Goal: Task Accomplishment & Management: Manage account settings

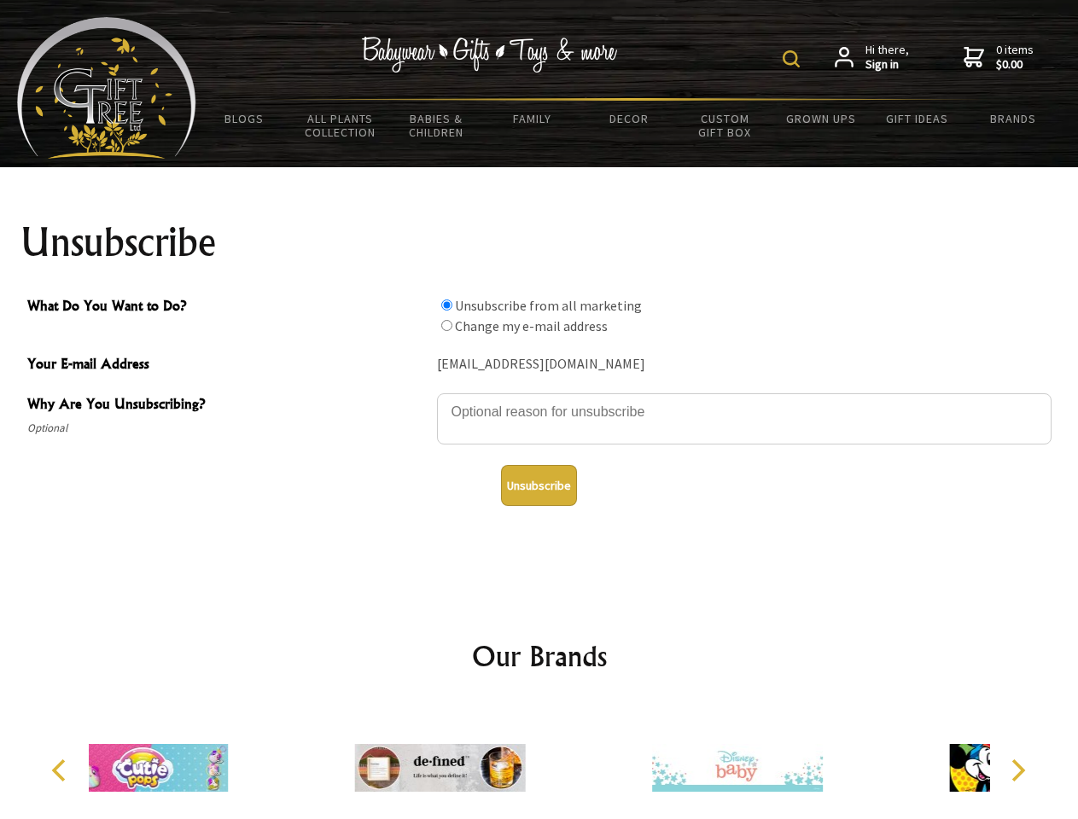
click at [794, 59] on img at bounding box center [791, 58] width 17 height 17
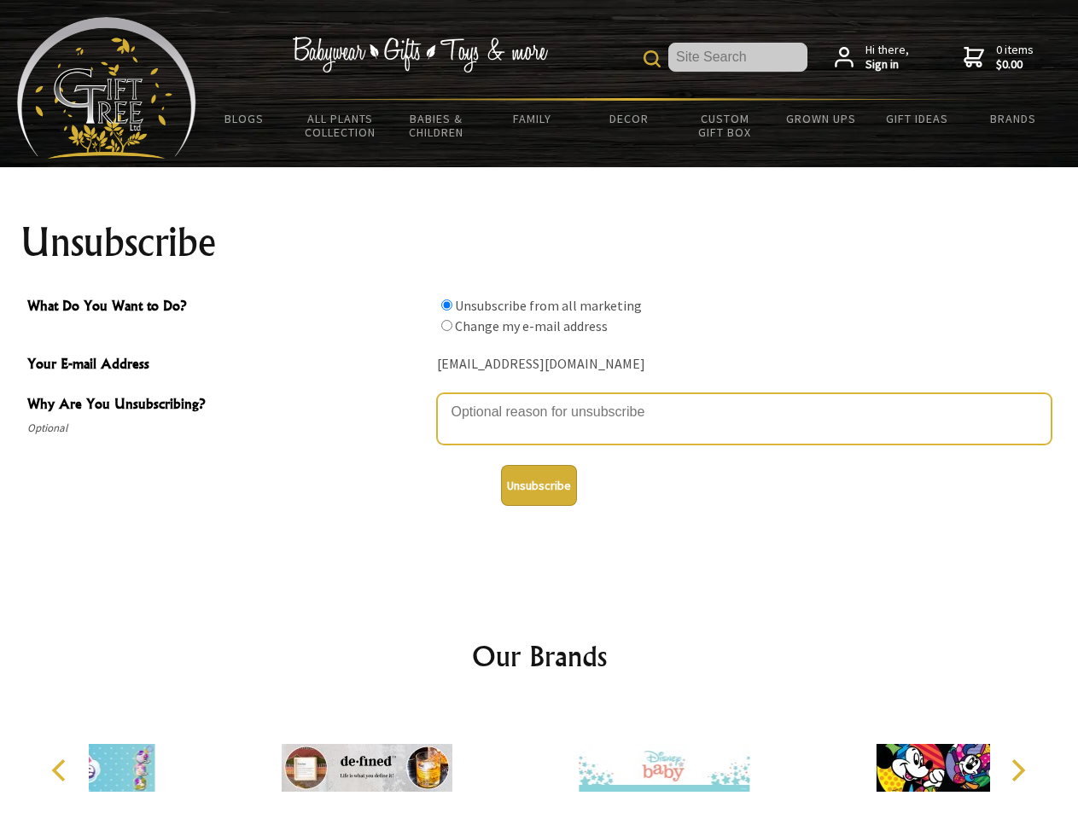
click at [539, 399] on textarea "Why Are You Unsubscribing?" at bounding box center [744, 418] width 615 height 51
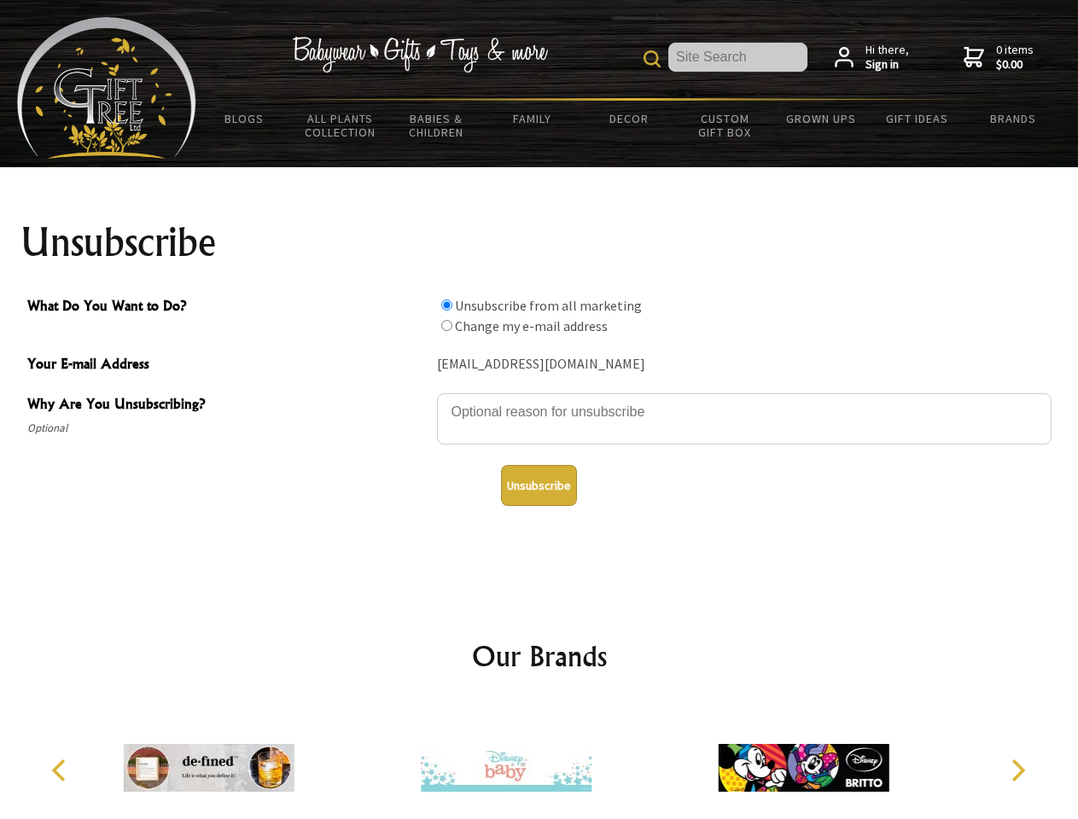
click at [446, 305] on input "What Do You Want to Do?" at bounding box center [446, 305] width 11 height 11
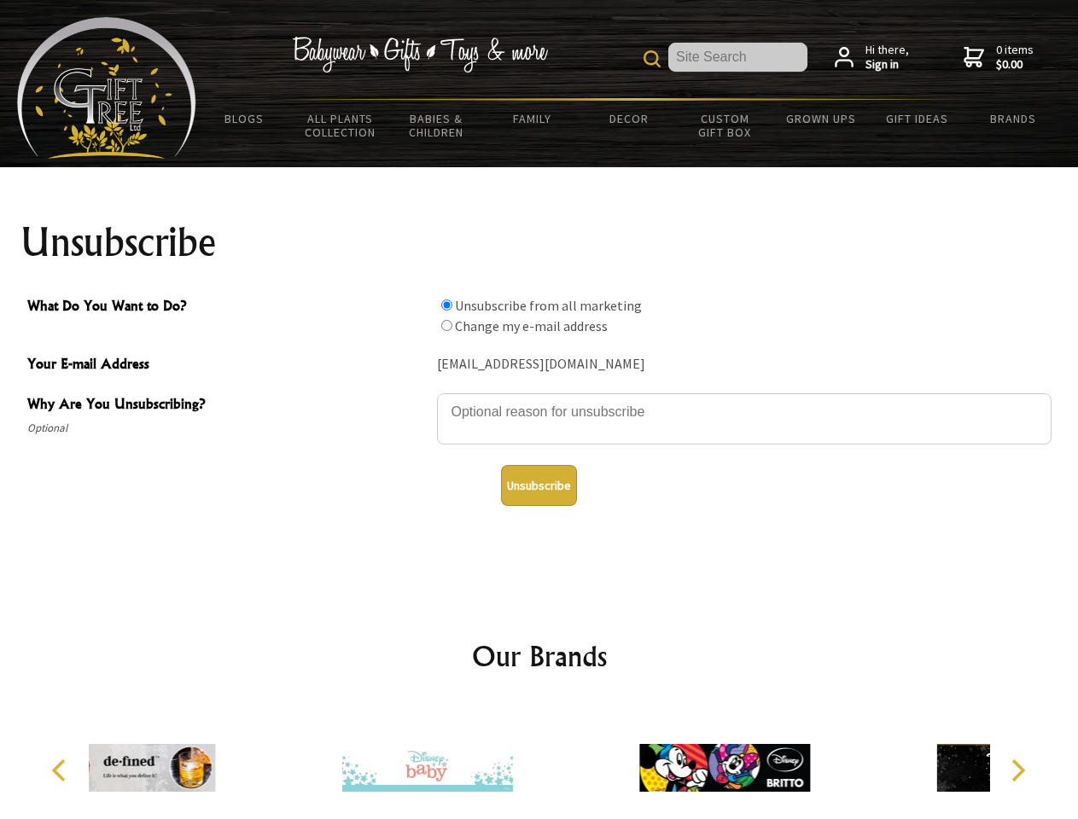
click at [446, 325] on input "What Do You Want to Do?" at bounding box center [446, 325] width 11 height 11
radio input "true"
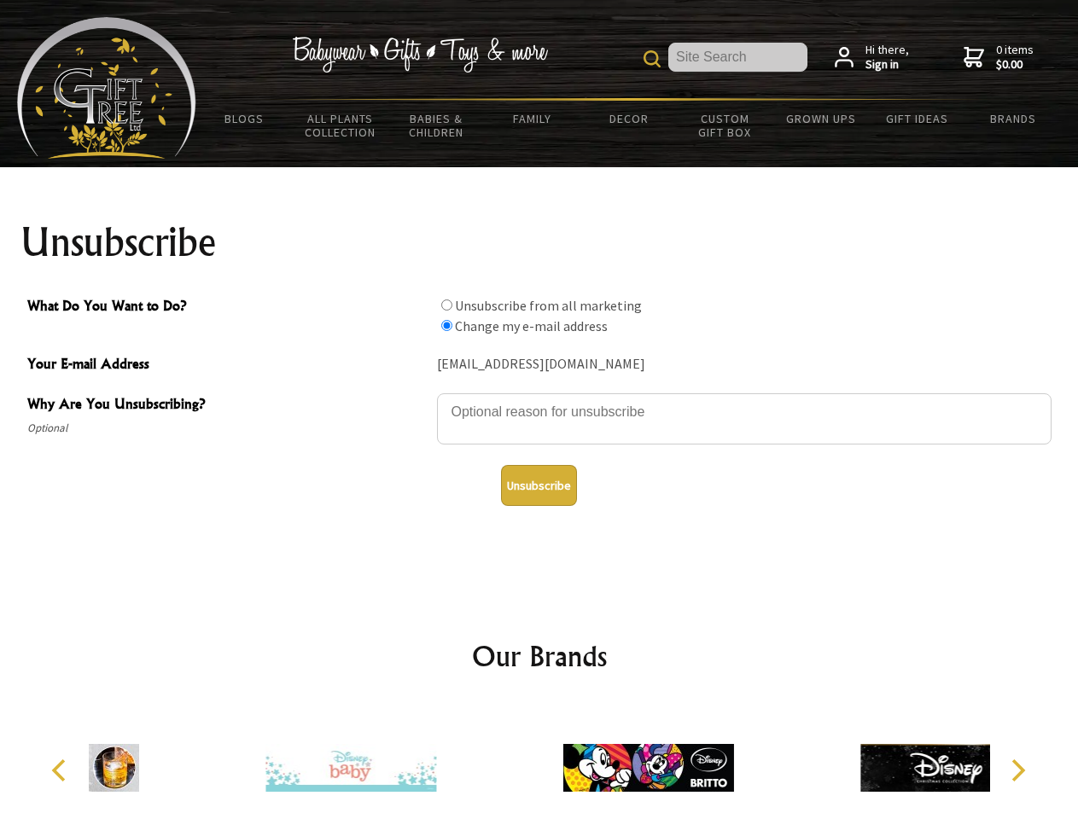
click at [539, 486] on button "Unsubscribe" at bounding box center [539, 485] width 76 height 41
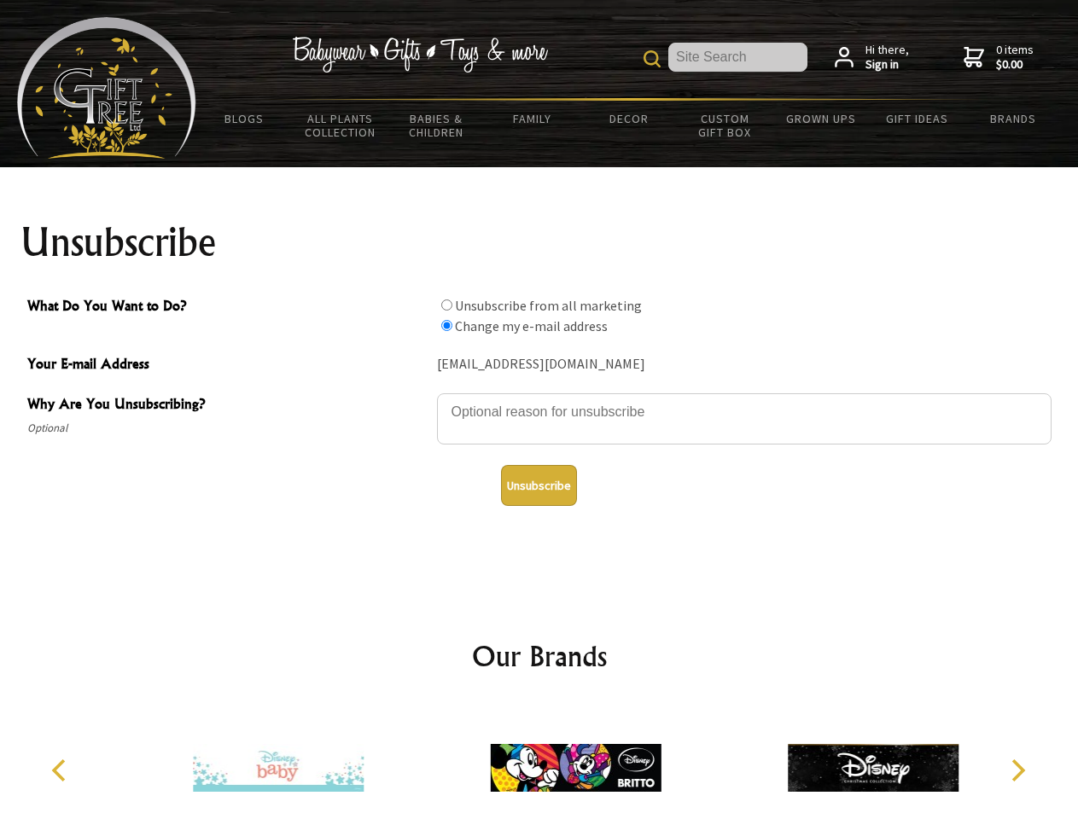
click at [539, 761] on img at bounding box center [576, 768] width 171 height 128
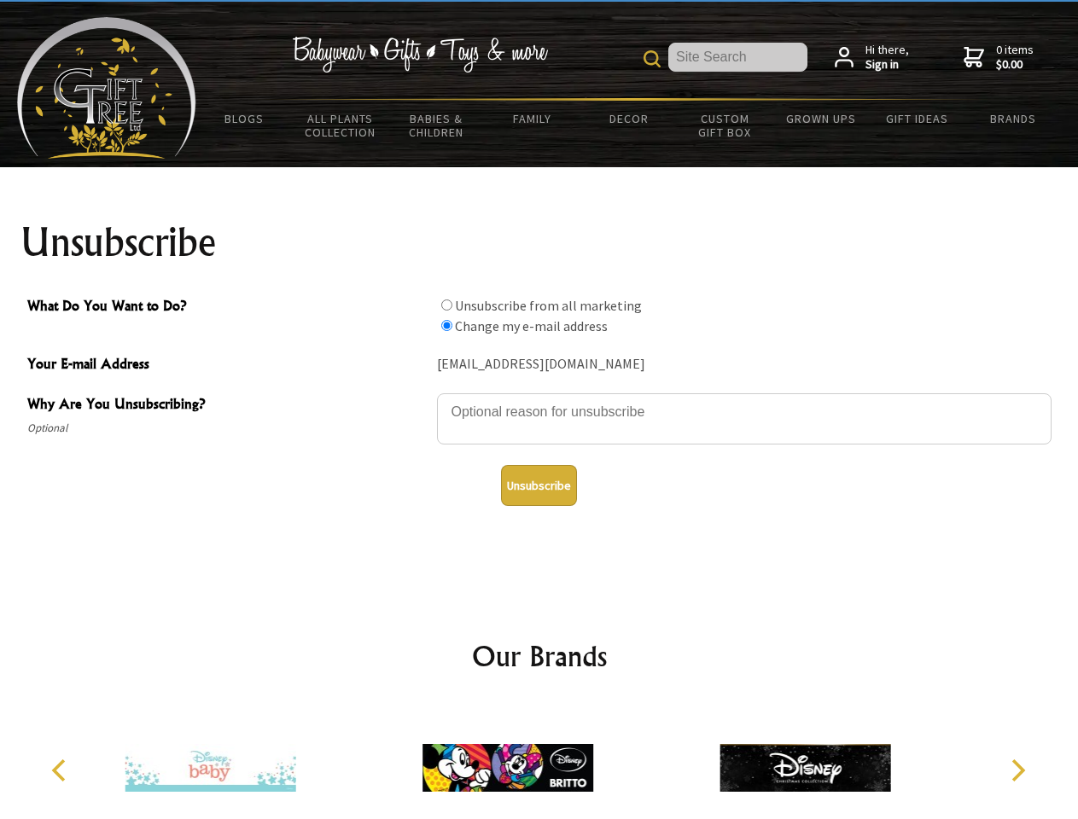
click at [61, 771] on icon "Previous" at bounding box center [61, 771] width 22 height 22
click at [1017, 771] on icon "Next" at bounding box center [1016, 771] width 22 height 22
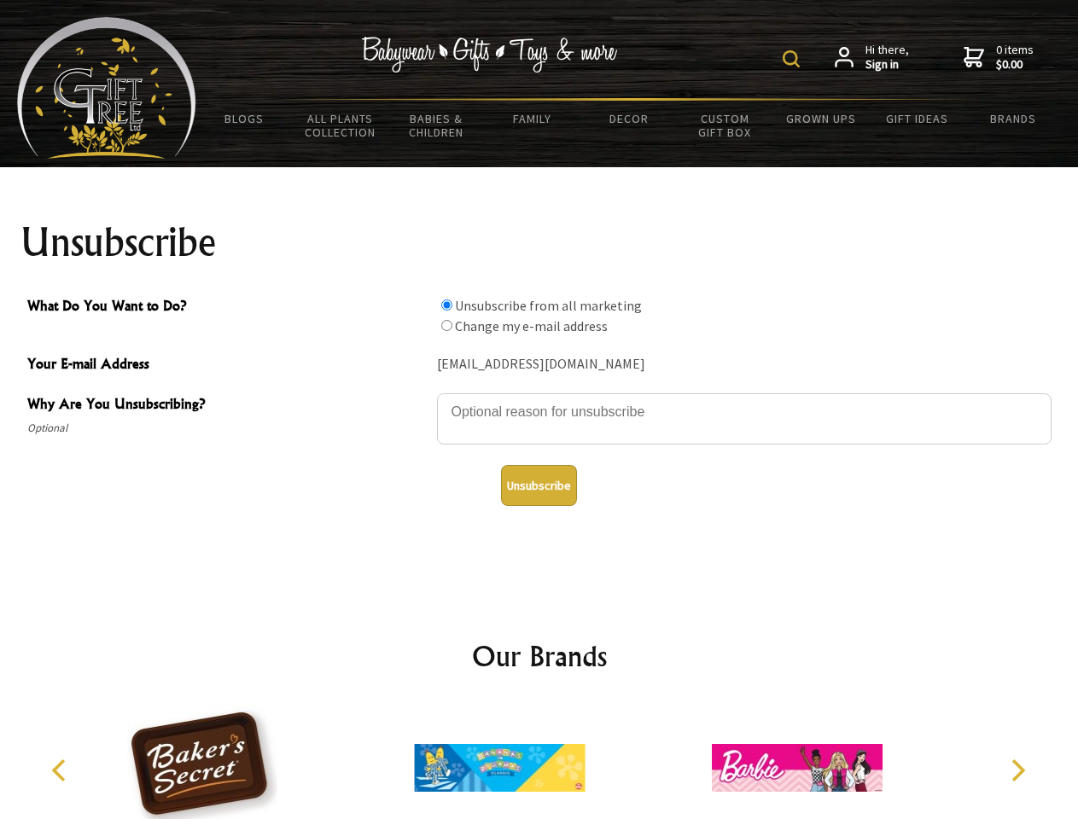
click at [794, 59] on img at bounding box center [791, 58] width 17 height 17
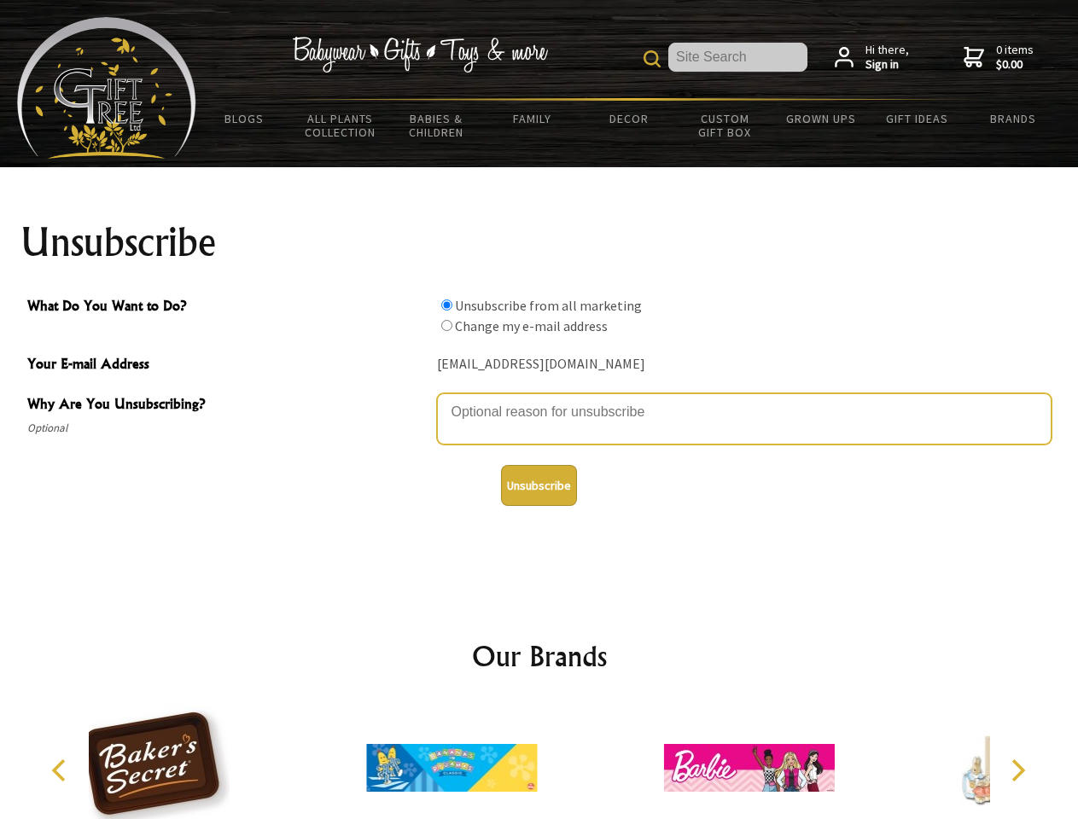
click at [539, 399] on textarea "Why Are You Unsubscribing?" at bounding box center [744, 418] width 615 height 51
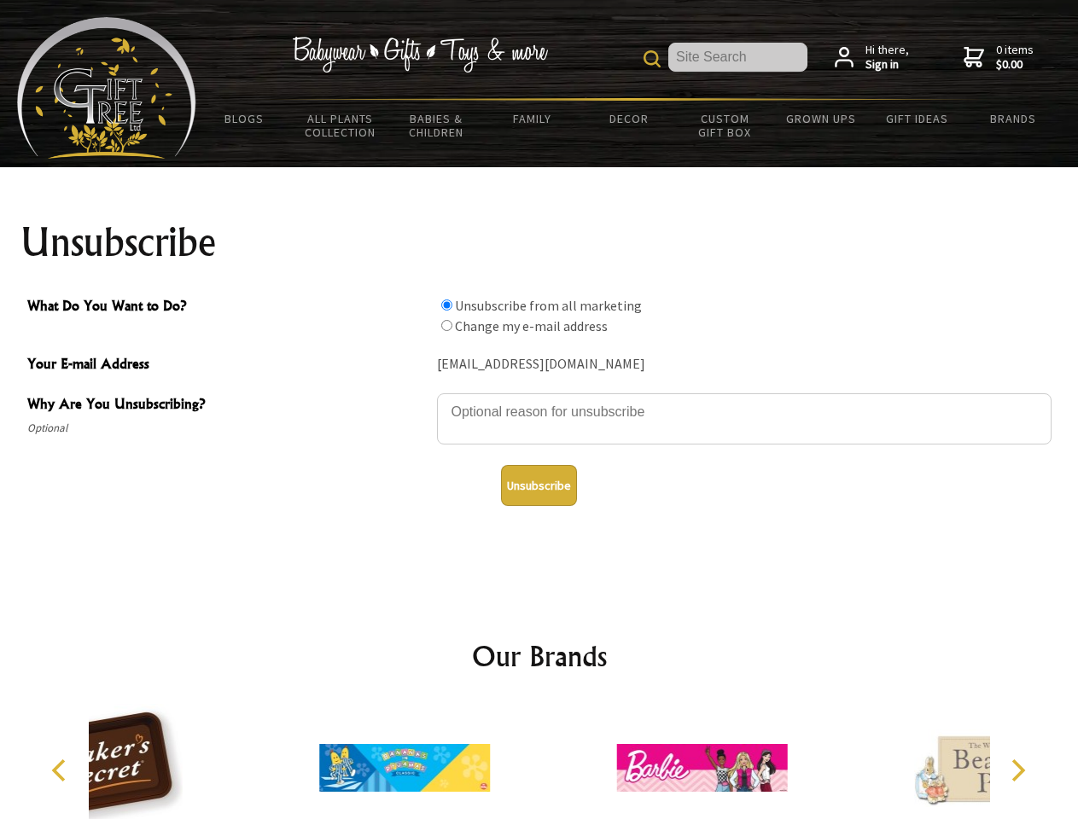
click at [446, 305] on input "What Do You Want to Do?" at bounding box center [446, 305] width 11 height 11
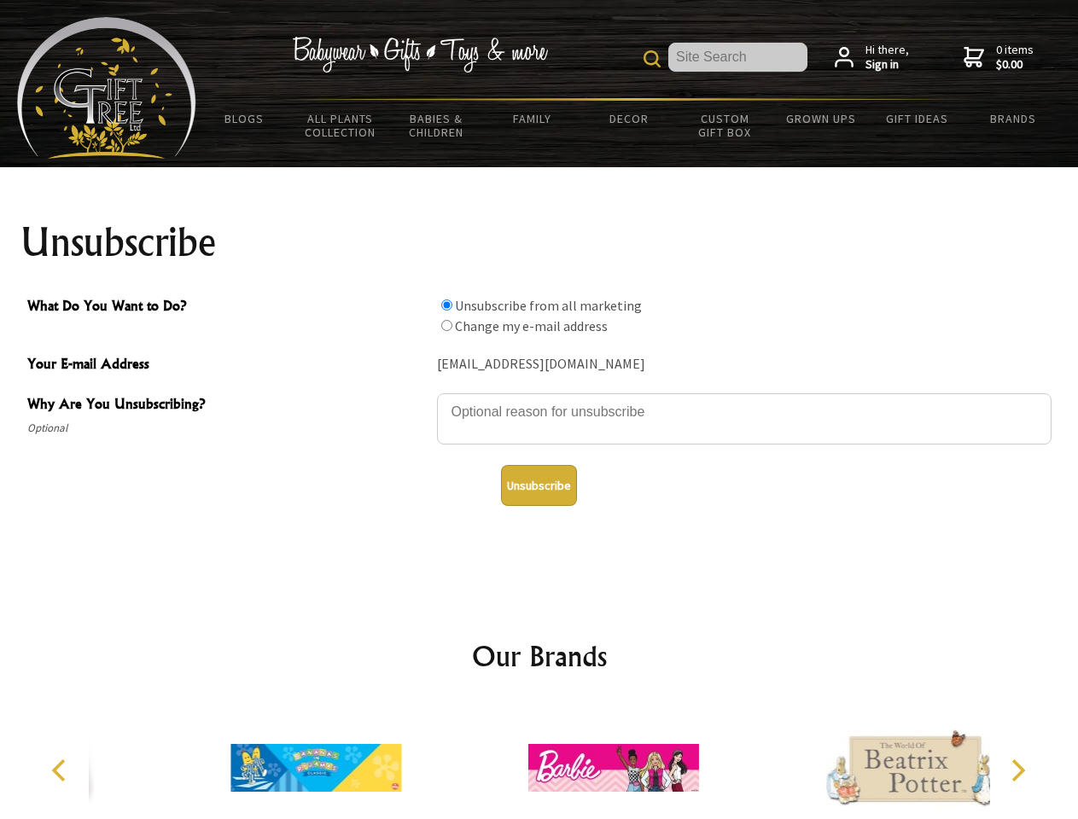
click at [446, 325] on input "What Do You Want to Do?" at bounding box center [446, 325] width 11 height 11
radio input "true"
click at [539, 486] on button "Unsubscribe" at bounding box center [539, 485] width 76 height 41
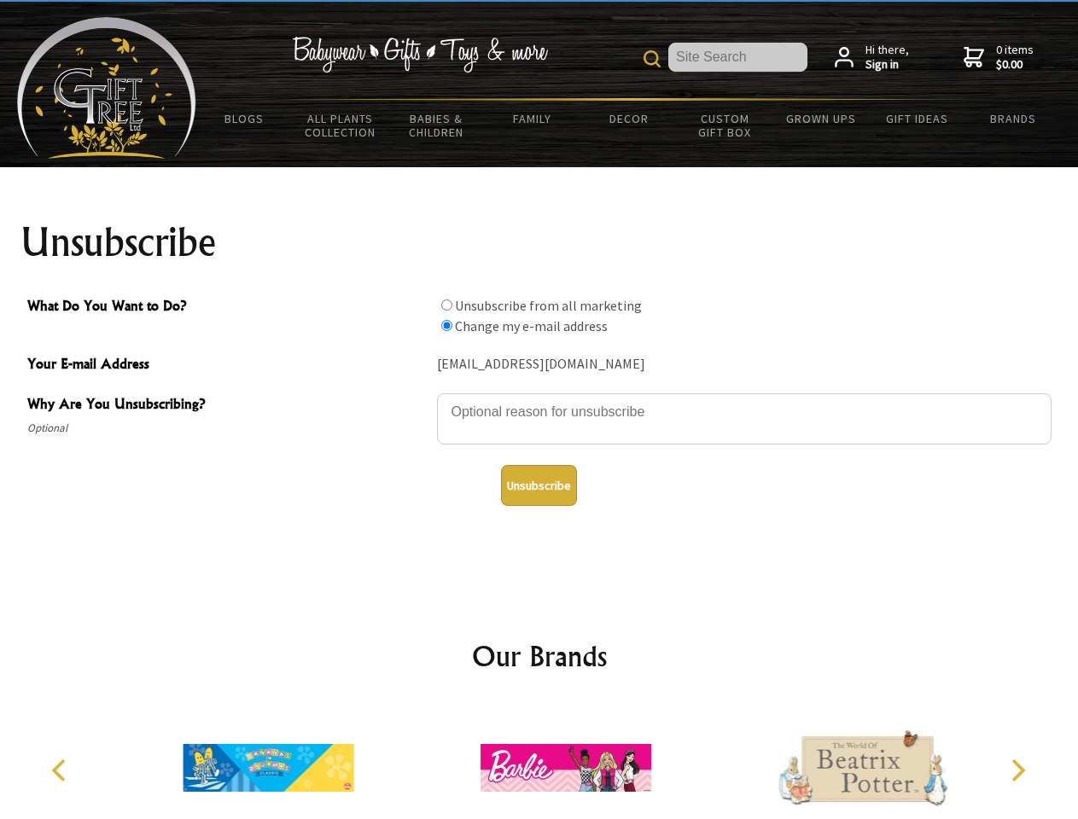
click at [539, 761] on img at bounding box center [566, 768] width 171 height 128
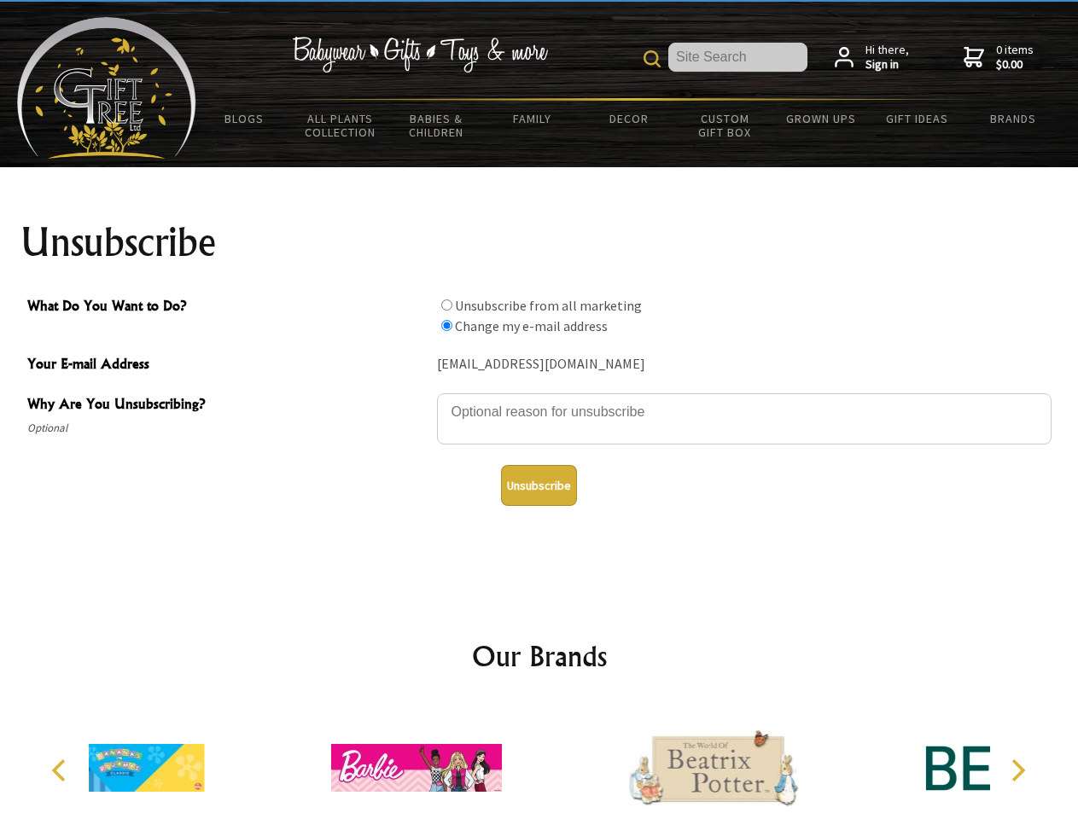
click at [61, 771] on icon "Previous" at bounding box center [61, 771] width 22 height 22
click at [1017, 771] on icon "Next" at bounding box center [1016, 771] width 22 height 22
